Goal: Task Accomplishment & Management: Use online tool/utility

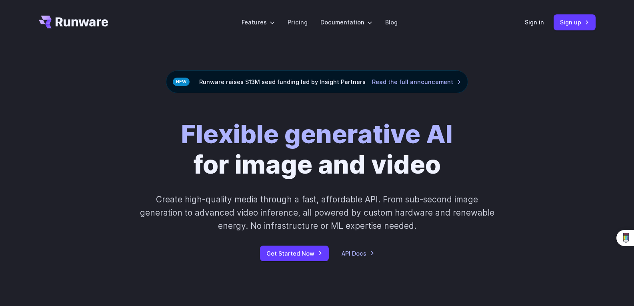
drag, startPoint x: 397, startPoint y: 175, endPoint x: 379, endPoint y: 175, distance: 18.0
click at [397, 175] on h1 "Flexible generative AI for image and video" at bounding box center [317, 149] width 272 height 61
click at [291, 262] on div "Flexible generative AI for image and video Create high-quality media through a …" at bounding box center [317, 190] width 634 height 194
click at [295, 253] on link "Get Started Now" at bounding box center [294, 254] width 69 height 16
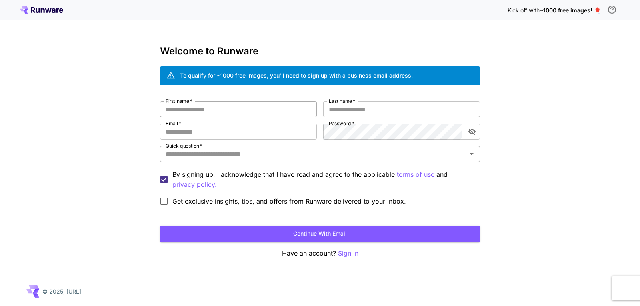
click at [269, 116] on input "First name   *" at bounding box center [238, 109] width 157 height 16
click at [269, 113] on input "First name   *" at bounding box center [238, 109] width 157 height 16
type input "****"
click at [355, 112] on input "Last name   *" at bounding box center [401, 109] width 157 height 16
type input "****"
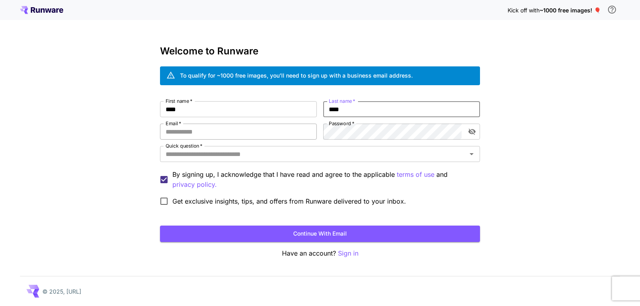
click at [258, 128] on input "Email   *" at bounding box center [238, 132] width 157 height 16
type input "**********"
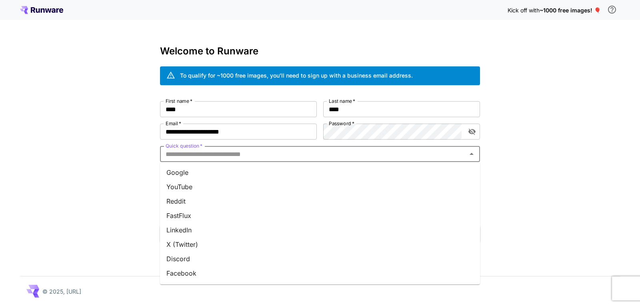
click at [337, 152] on input "Quick question   *" at bounding box center [314, 154] width 302 height 11
click at [277, 187] on li "YouTube" at bounding box center [320, 187] width 320 height 14
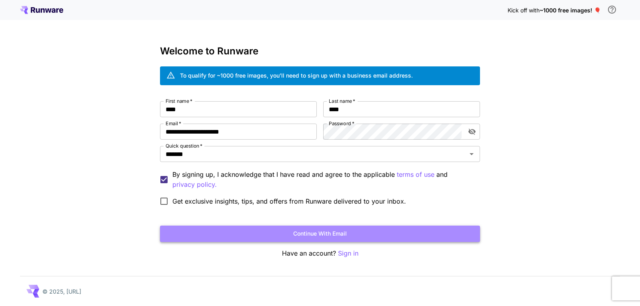
click at [216, 229] on button "Continue with email" at bounding box center [320, 234] width 320 height 16
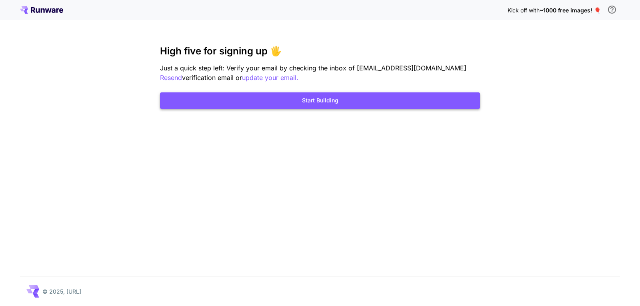
click at [332, 103] on button "Start Building" at bounding box center [320, 100] width 320 height 16
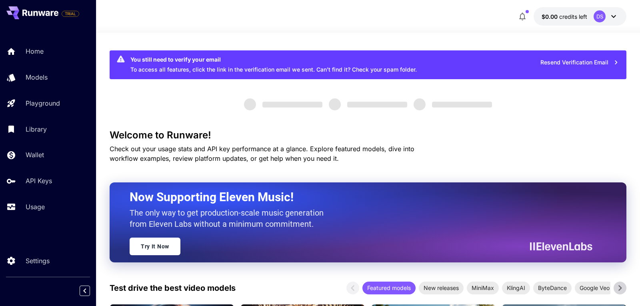
click at [246, 105] on span at bounding box center [250, 104] width 12 height 12
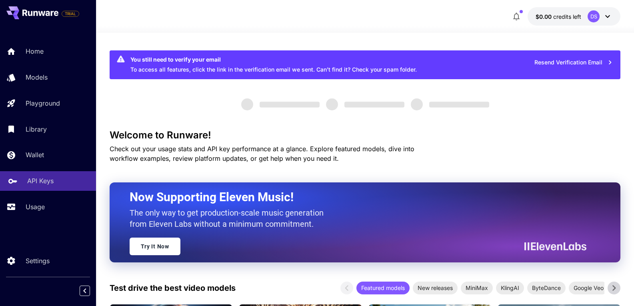
click at [55, 179] on div "API Keys" at bounding box center [58, 181] width 62 height 10
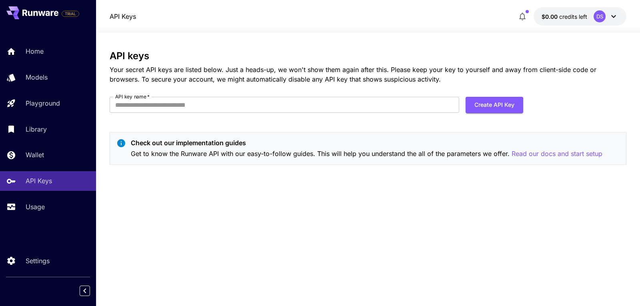
click at [392, 126] on div "API keys Your secret API keys are listed below. Just a heads-up, we won't show …" at bounding box center [368, 110] width 517 height 121
click at [548, 116] on div "API keys Your secret API keys are listed below. Just a heads-up, we won't show …" at bounding box center [368, 110] width 517 height 121
drag, startPoint x: 548, startPoint y: 116, endPoint x: 466, endPoint y: 132, distance: 84.0
click at [466, 132] on div "API keys Your secret API keys are listed below. Just a heads-up, we won't show …" at bounding box center [368, 110] width 517 height 121
click at [450, 131] on div "API keys Your secret API keys are listed below. Just a heads-up, we won't show …" at bounding box center [368, 110] width 517 height 121
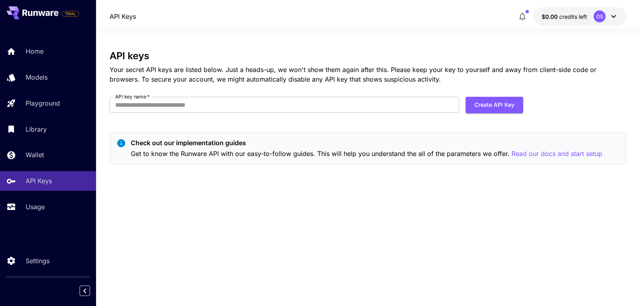
drag, startPoint x: 450, startPoint y: 131, endPoint x: 367, endPoint y: 156, distance: 86.1
click at [367, 156] on p "Get to know the Runware API with our easy-to-follow guides. This will help you …" at bounding box center [367, 154] width 472 height 10
click at [59, 80] on div "Models" at bounding box center [58, 77] width 62 height 10
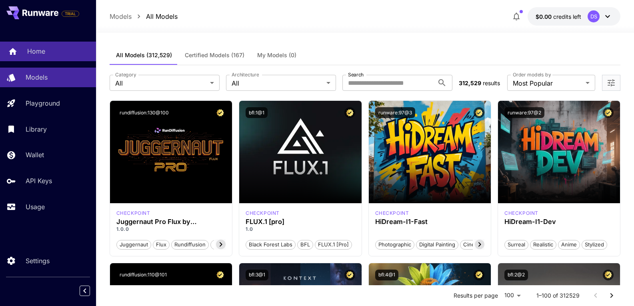
click at [58, 52] on div "Home" at bounding box center [58, 51] width 62 height 10
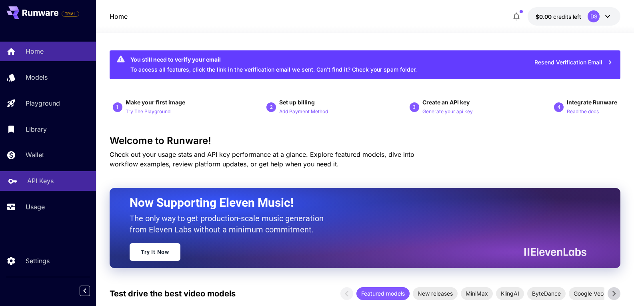
click at [32, 189] on link "API Keys" at bounding box center [48, 181] width 96 height 20
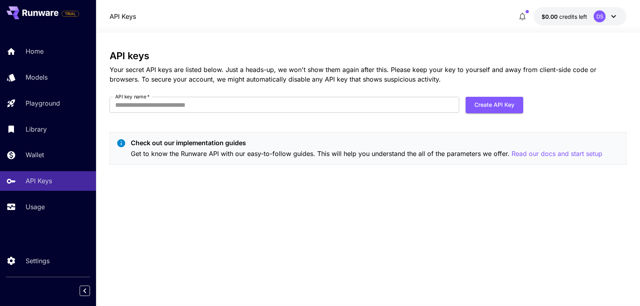
click at [253, 125] on div "API keys Your secret API keys are listed below. Just a heads-up, we won't show …" at bounding box center [368, 110] width 517 height 121
click at [303, 50] on div "API keys Your secret API keys are listed below. Just a heads-up, we won't show …" at bounding box center [368, 169] width 517 height 273
click at [488, 102] on button "Create API Key" at bounding box center [495, 105] width 58 height 16
click at [381, 102] on input "API key name   *" at bounding box center [285, 105] width 350 height 16
click at [496, 104] on button "Create API Key" at bounding box center [495, 105] width 58 height 16
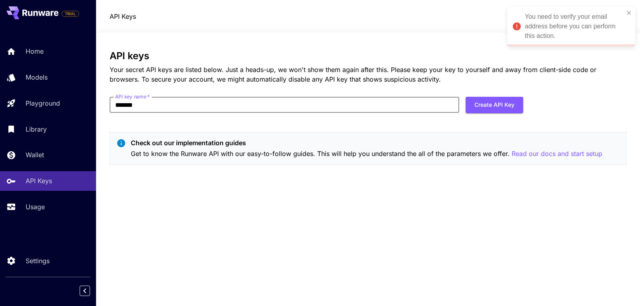
click at [405, 101] on input "*******" at bounding box center [285, 105] width 350 height 16
type input "*"
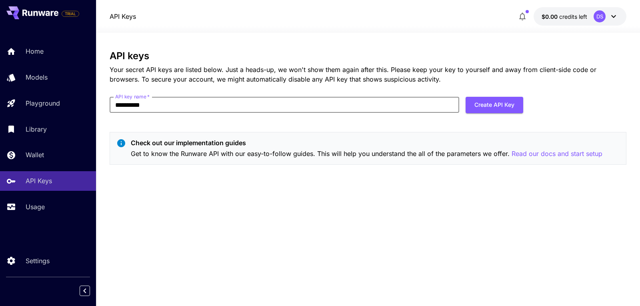
type input "**********"
click button "Create API Key" at bounding box center [495, 105] width 58 height 16
